Goal: Task Accomplishment & Management: Manage account settings

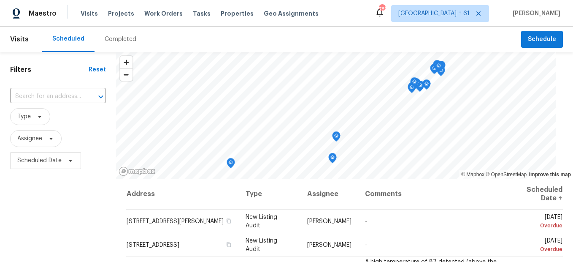
click at [120, 44] on div "Completed" at bounding box center [121, 39] width 52 height 25
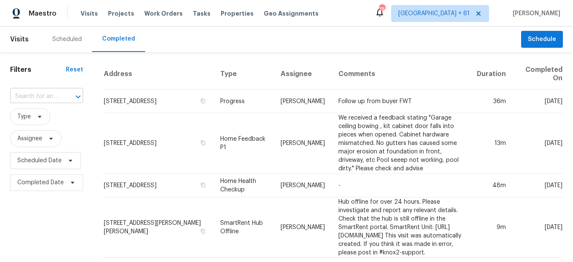
click at [57, 97] on input "text" at bounding box center [34, 96] width 49 height 13
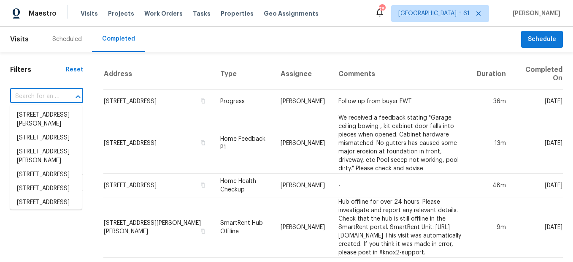
paste input "[STREET_ADDRESS]"
type input "[STREET_ADDRESS]"
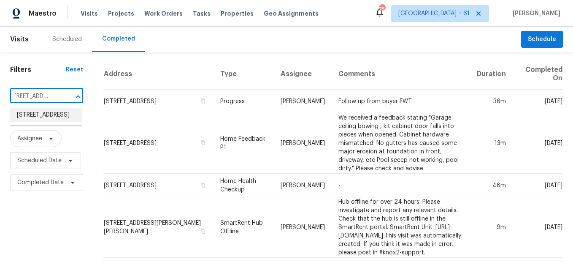
click at [56, 117] on li "[STREET_ADDRESS]" at bounding box center [46, 115] width 72 height 14
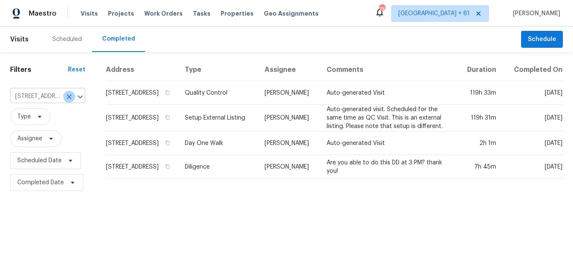
click at [65, 97] on icon "Clear" at bounding box center [69, 96] width 8 height 8
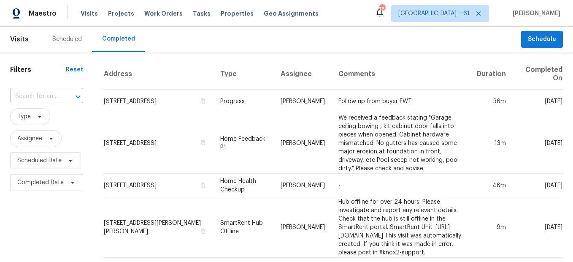
click at [40, 97] on input "text" at bounding box center [34, 96] width 49 height 13
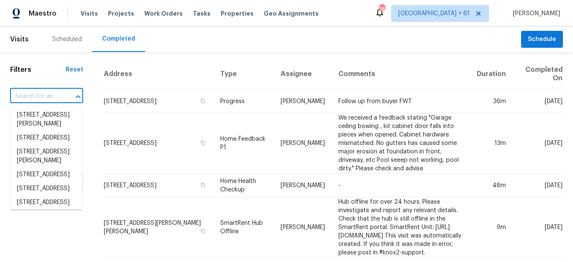
paste input "[STREET_ADDRESS][PERSON_NAME]"
type input "[STREET_ADDRESS][PERSON_NAME]"
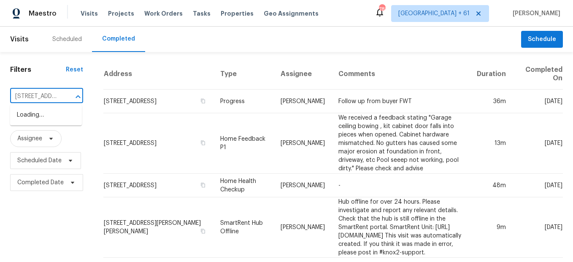
scroll to position [0, 65]
click at [41, 116] on li "[STREET_ADDRESS][PERSON_NAME]" at bounding box center [46, 119] width 72 height 23
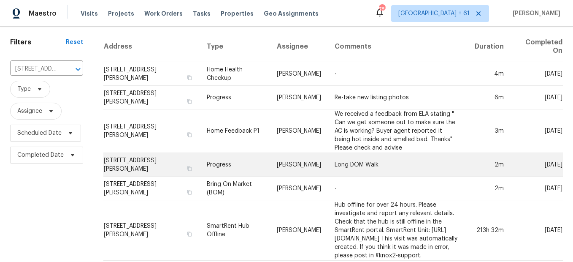
scroll to position [42, 0]
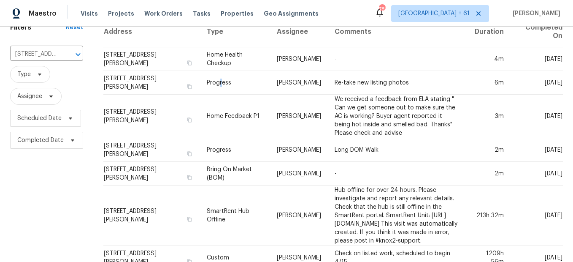
click at [200, 88] on td "Progress" at bounding box center [235, 83] width 70 height 24
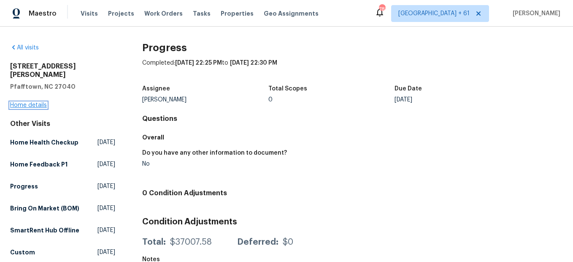
click at [32, 102] on link "Home details" at bounding box center [28, 105] width 37 height 6
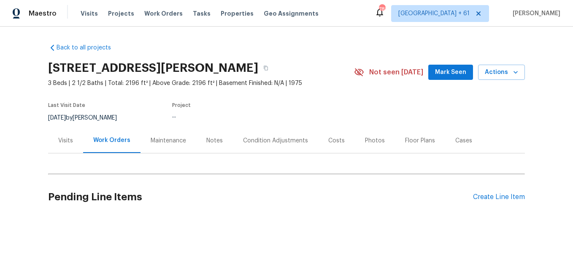
click at [362, 145] on div "Photos" at bounding box center [375, 140] width 40 height 25
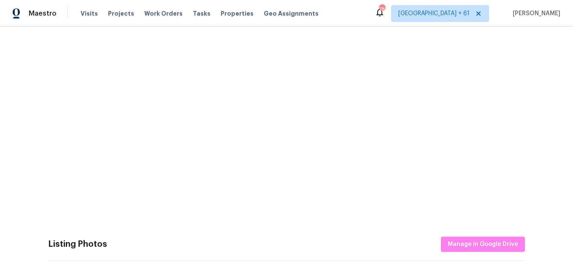
scroll to position [253, 0]
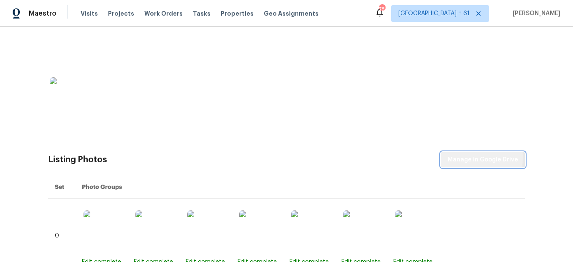
click at [441, 157] on button "Manage in Google Drive" at bounding box center [483, 160] width 84 height 16
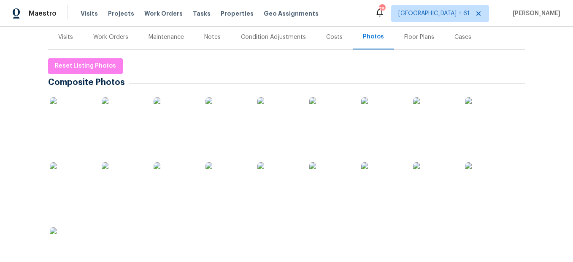
scroll to position [0, 0]
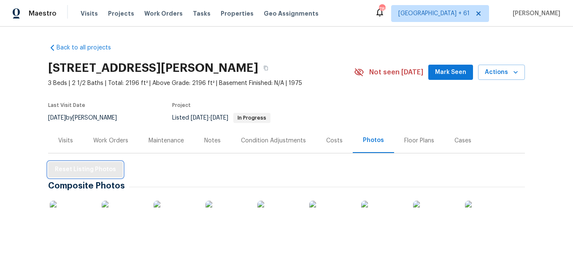
click at [87, 172] on span "Reset Listing Photos" at bounding box center [85, 169] width 61 height 11
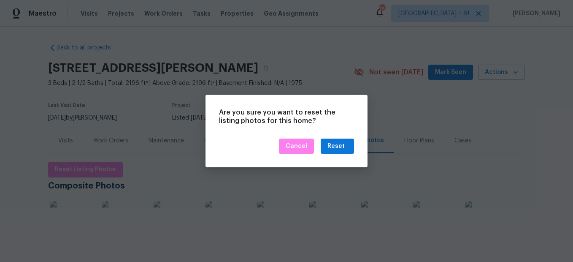
click at [366, 141] on div "Are you sure you want to reset the listing photos for this home? Cancel Reset" at bounding box center [286, 131] width 162 height 73
click at [332, 144] on div "Reset" at bounding box center [335, 146] width 17 height 11
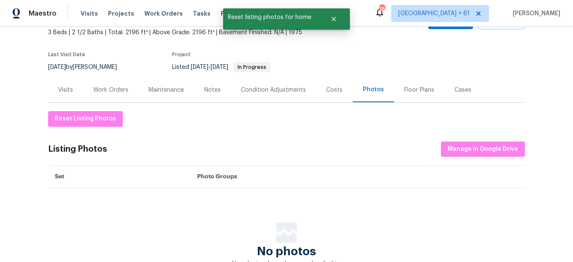
scroll to position [123, 0]
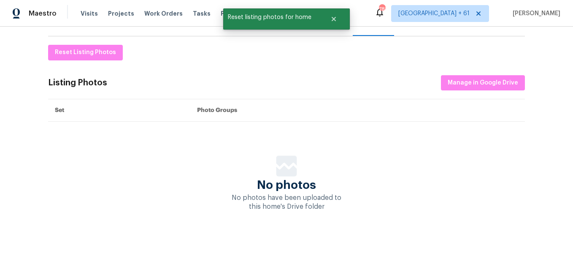
click at [457, 67] on div "Reset Listing Photos Listing Photos Manage in Google Drive Set Photo Groups No …" at bounding box center [286, 128] width 477 height 166
click at [457, 78] on span "Manage in Google Drive" at bounding box center [483, 83] width 70 height 11
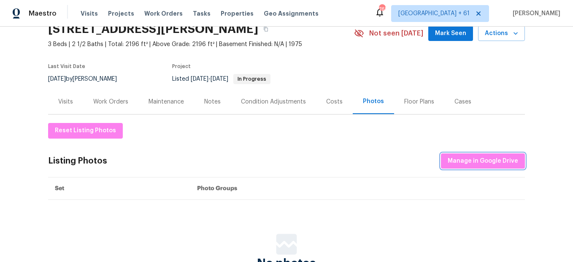
scroll to position [0, 0]
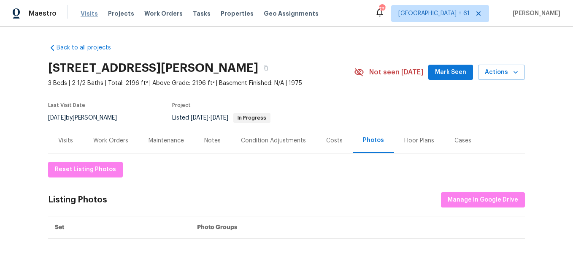
click at [86, 15] on span "Visits" at bounding box center [89, 13] width 17 height 8
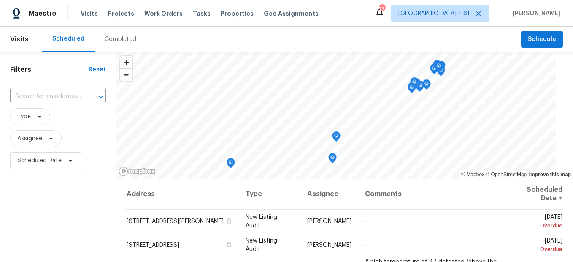
click at [121, 42] on div "Completed" at bounding box center [121, 39] width 32 height 8
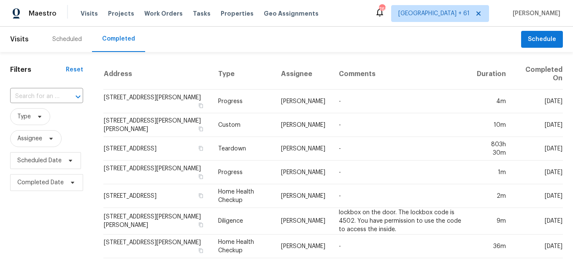
click at [57, 96] on input "text" at bounding box center [34, 96] width 49 height 13
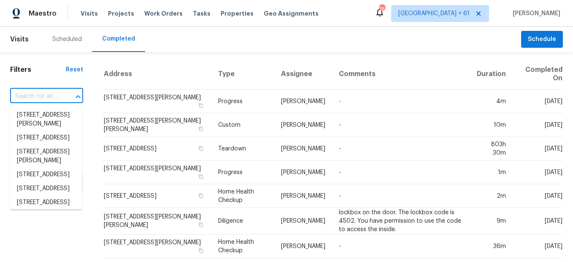
paste input "[STREET_ADDRESS]"
type input "[STREET_ADDRESS]"
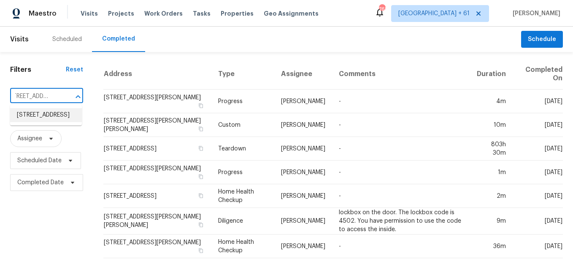
click at [63, 111] on li "[STREET_ADDRESS]" at bounding box center [46, 115] width 72 height 14
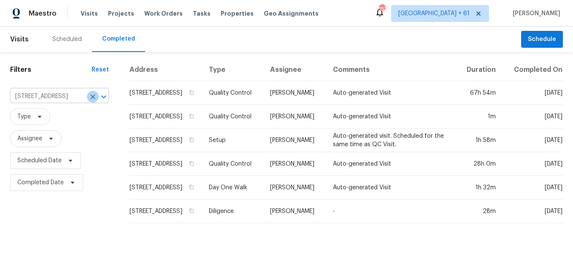
click at [89, 96] on icon "Clear" at bounding box center [93, 96] width 8 height 8
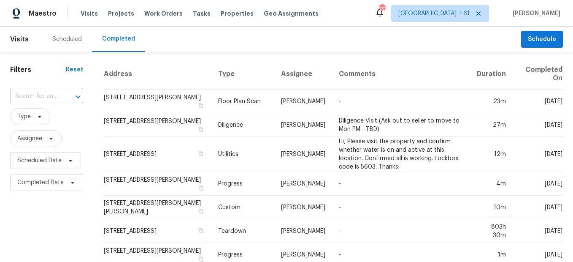
click at [48, 97] on input "text" at bounding box center [34, 96] width 49 height 13
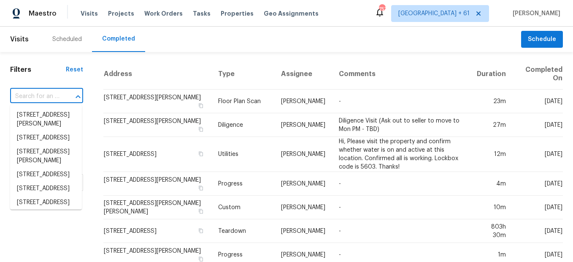
paste input "[STREET_ADDRESS]"
type input "[STREET_ADDRESS]"
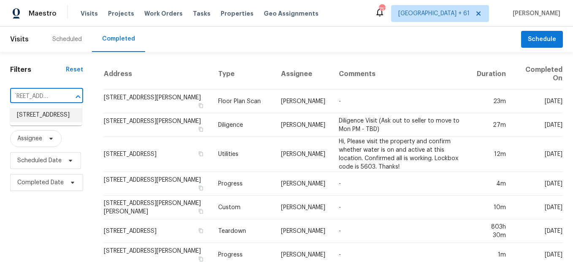
click at [54, 118] on li "[STREET_ADDRESS]" at bounding box center [46, 115] width 72 height 14
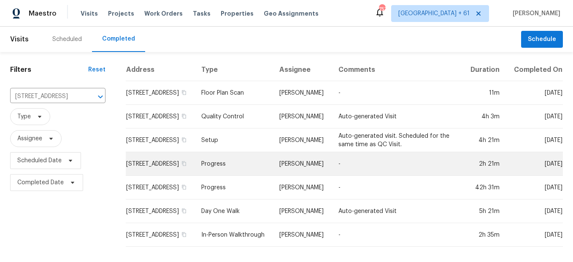
scroll to position [6, 0]
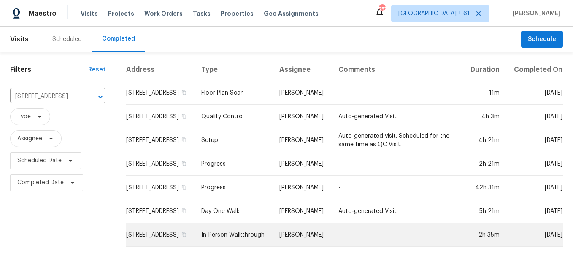
click at [242, 232] on td "In-Person Walkthrough" at bounding box center [234, 235] width 78 height 24
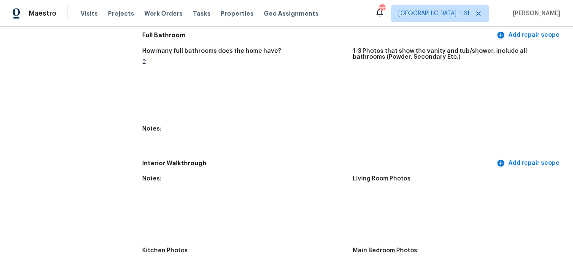
scroll to position [1308, 0]
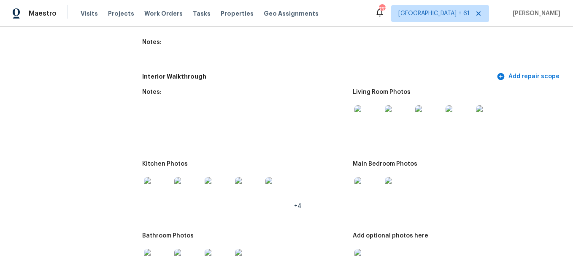
click at [369, 127] on img at bounding box center [367, 118] width 27 height 27
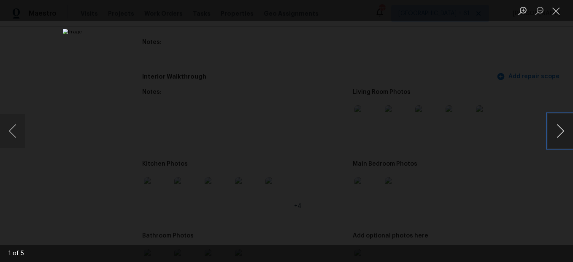
click at [552, 127] on button "Next image" at bounding box center [560, 131] width 25 height 34
